Goal: Navigation & Orientation: Find specific page/section

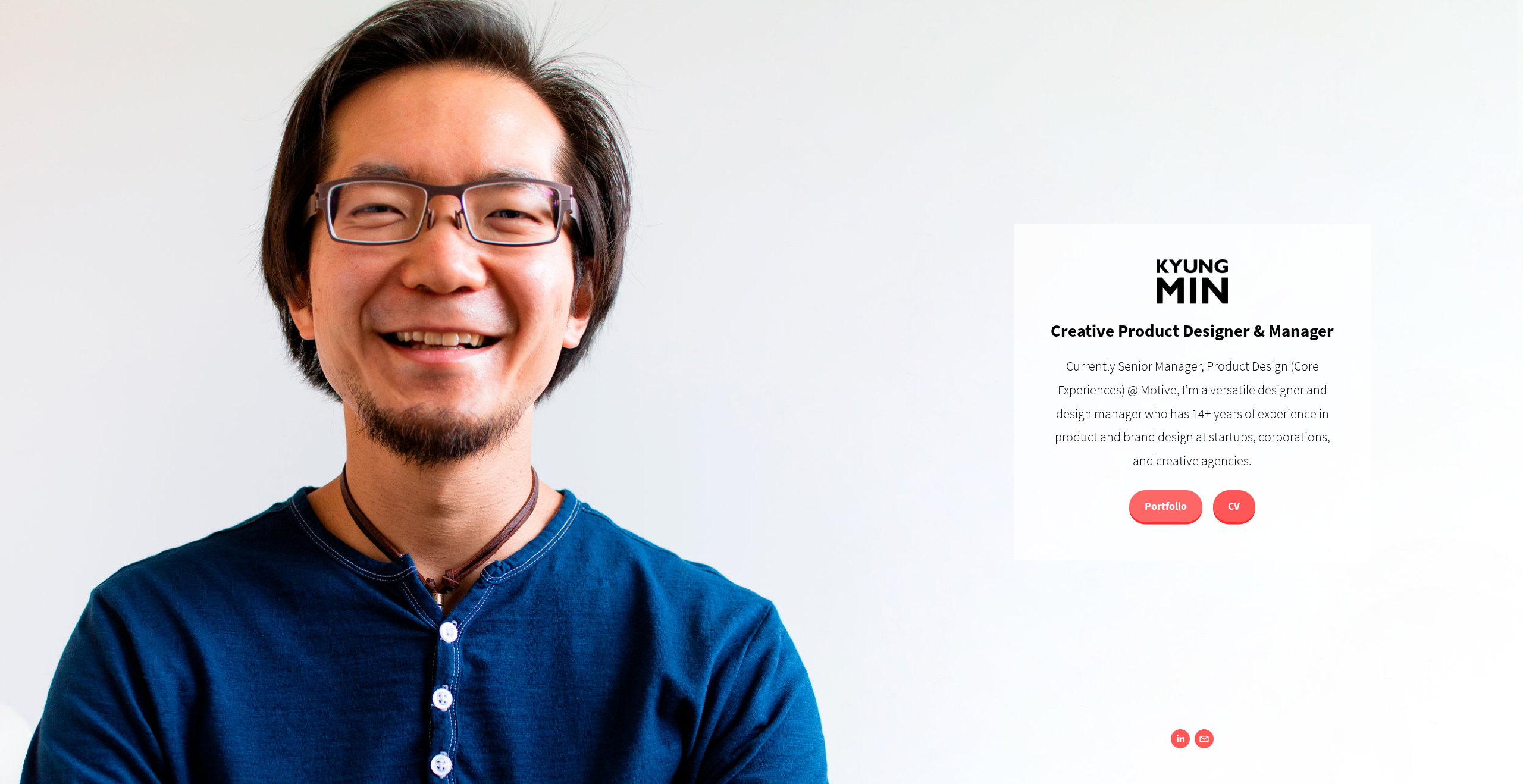
click at [1139, 514] on link "Portfolio" at bounding box center [1166, 506] width 73 height 32
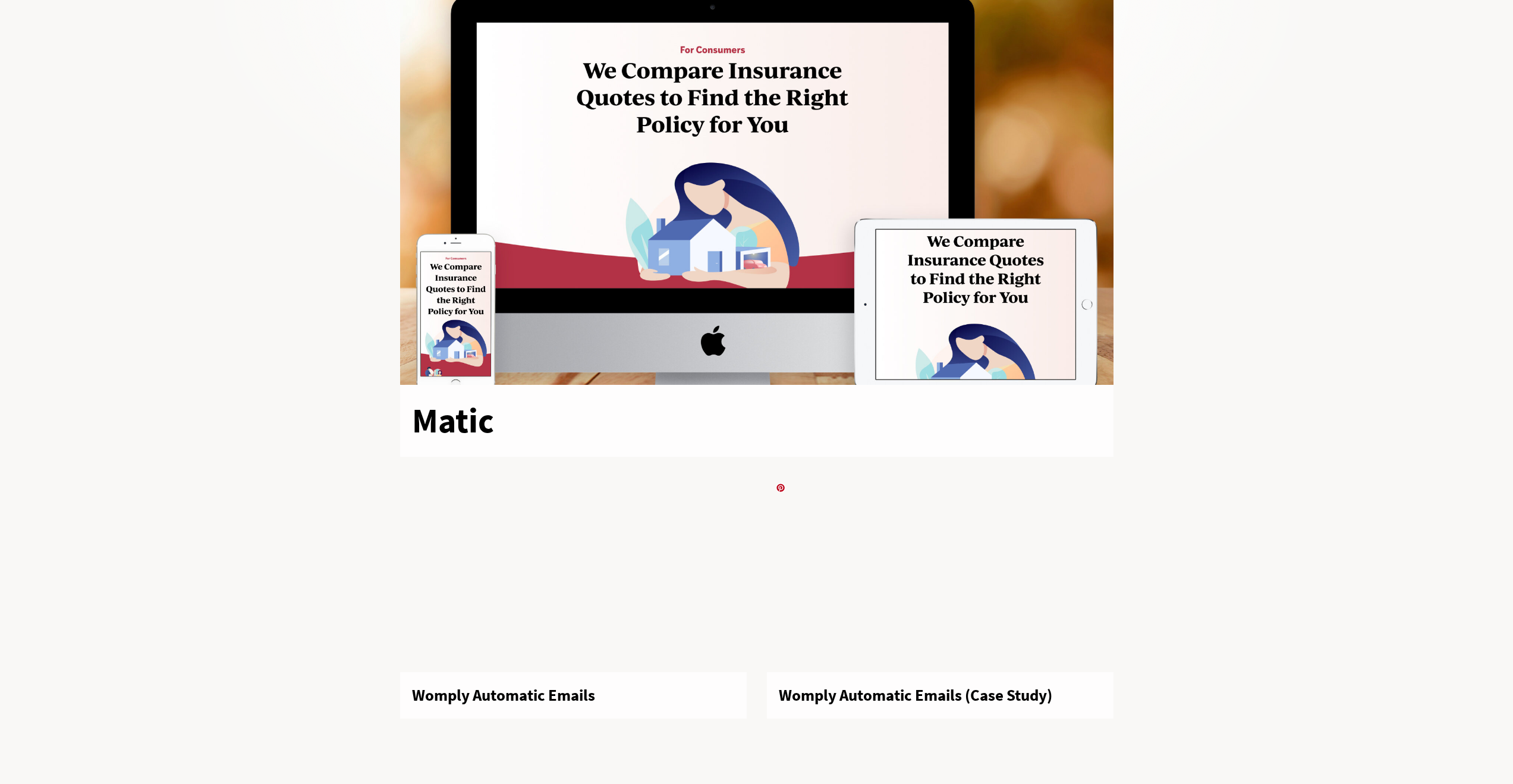
scroll to position [491, 0]
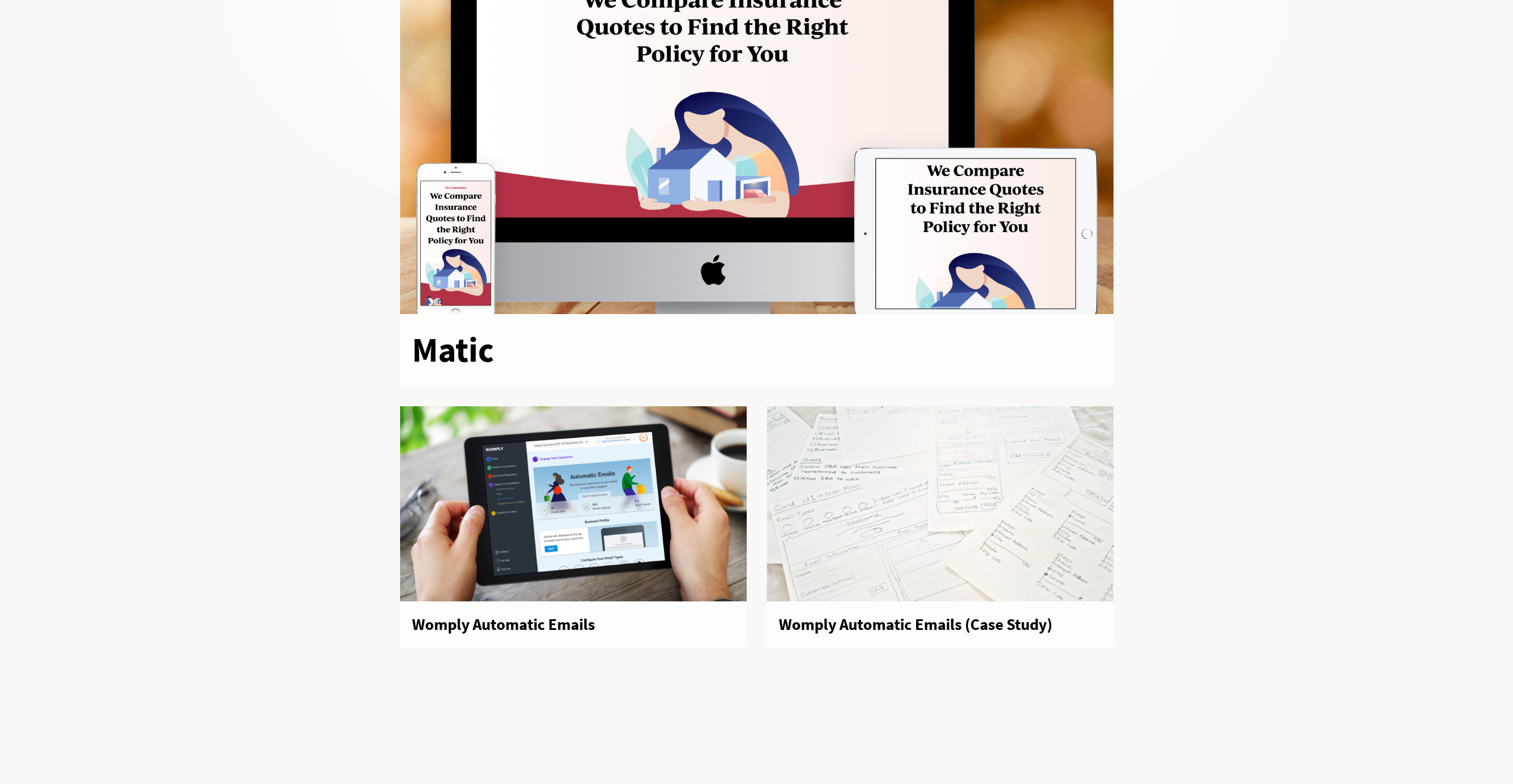
click at [891, 213] on div at bounding box center [756, 113] width 713 height 401
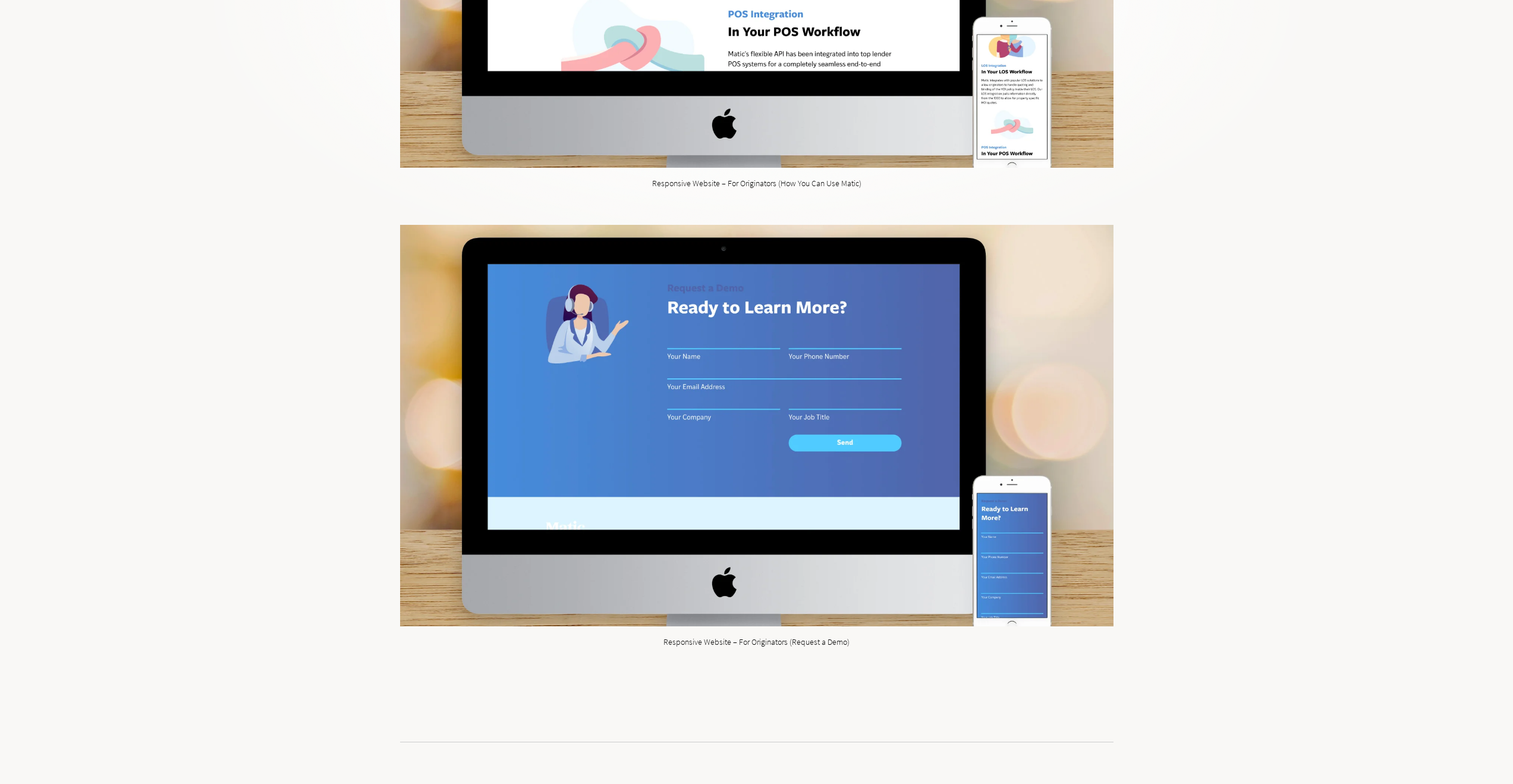
scroll to position [12950, 0]
